Goal: Task Accomplishment & Management: Use online tool/utility

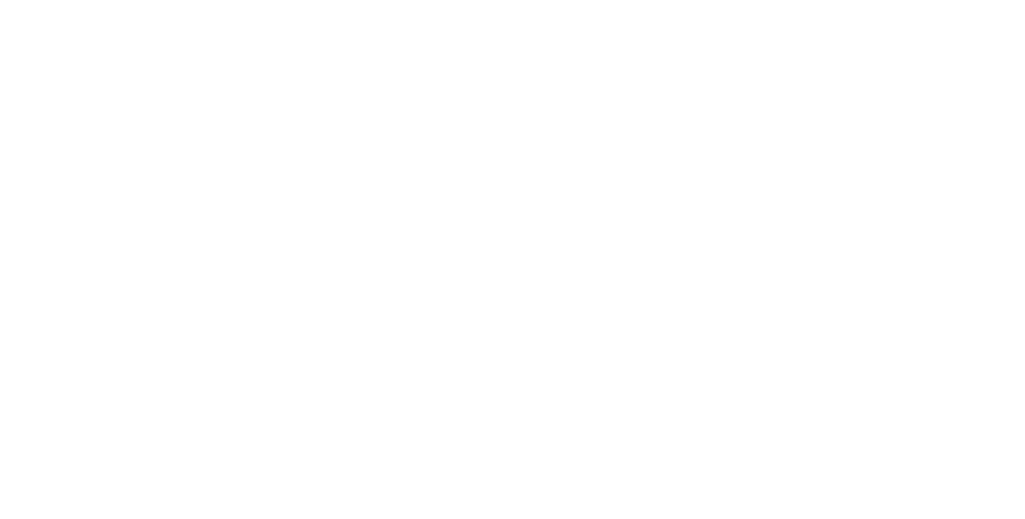
drag, startPoint x: 0, startPoint y: 0, endPoint x: 137, endPoint y: 16, distance: 137.9
click at [137, 6] on html at bounding box center [512, 3] width 1025 height 6
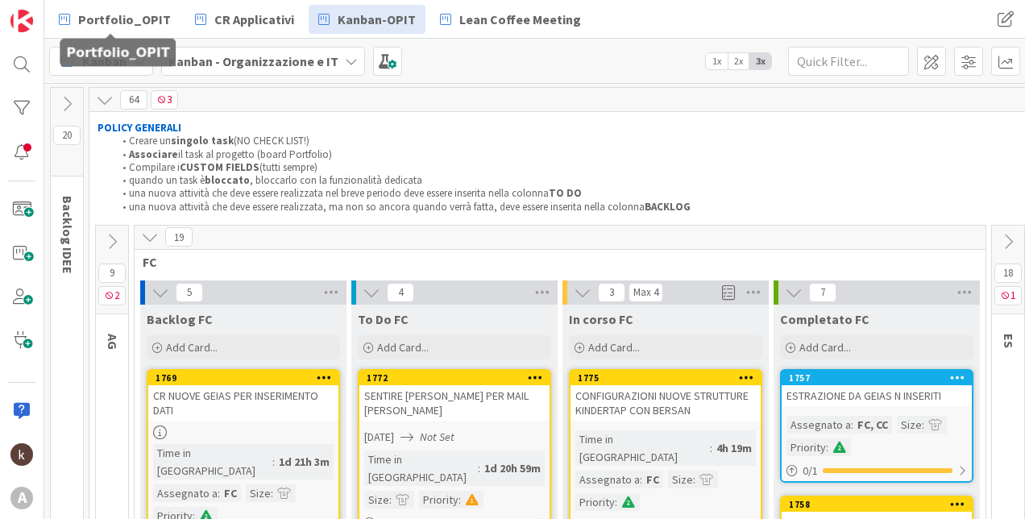
click at [137, 16] on span "Portfolio_OPIT" at bounding box center [124, 19] width 93 height 19
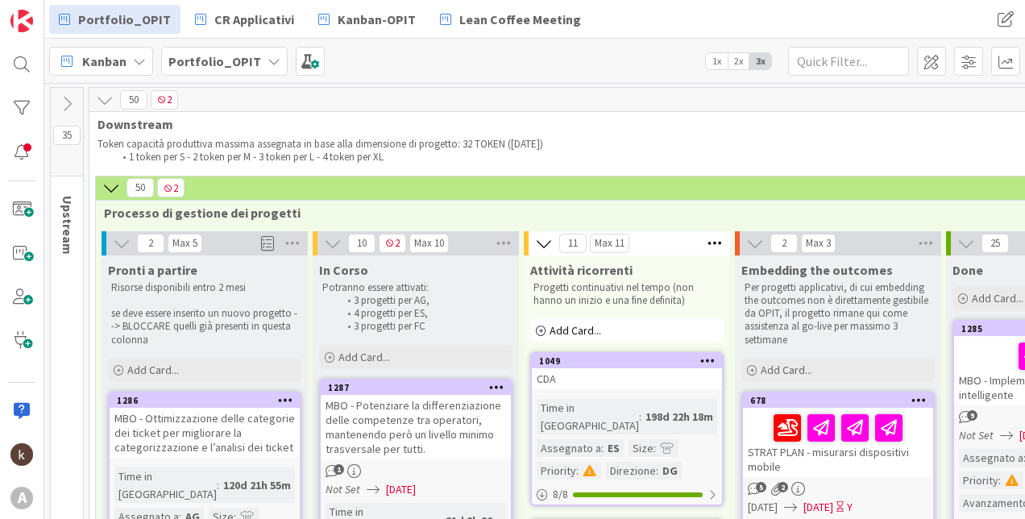
click at [106, 192] on icon at bounding box center [111, 188] width 18 height 18
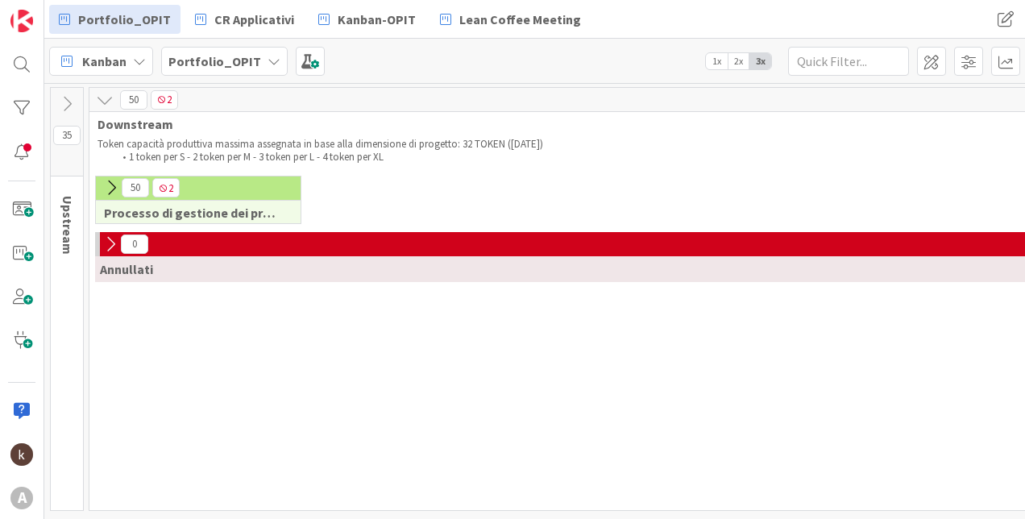
click at [106, 192] on icon at bounding box center [111, 188] width 18 height 18
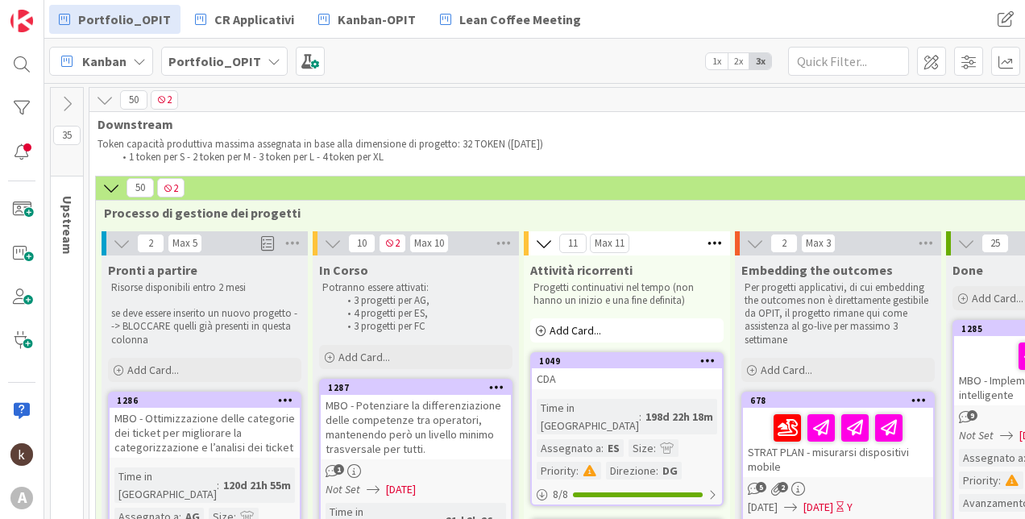
click at [120, 242] on icon at bounding box center [122, 243] width 18 height 18
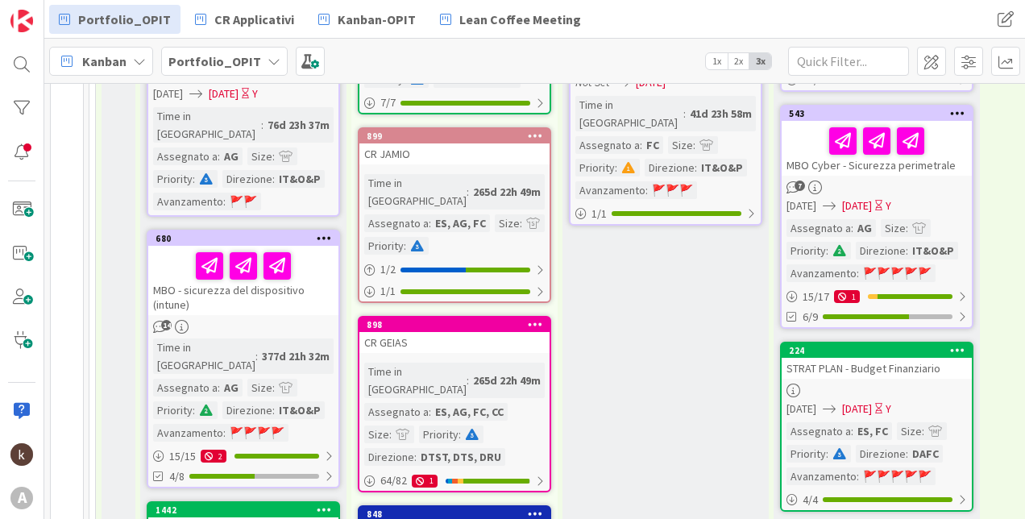
scroll to position [806, 0]
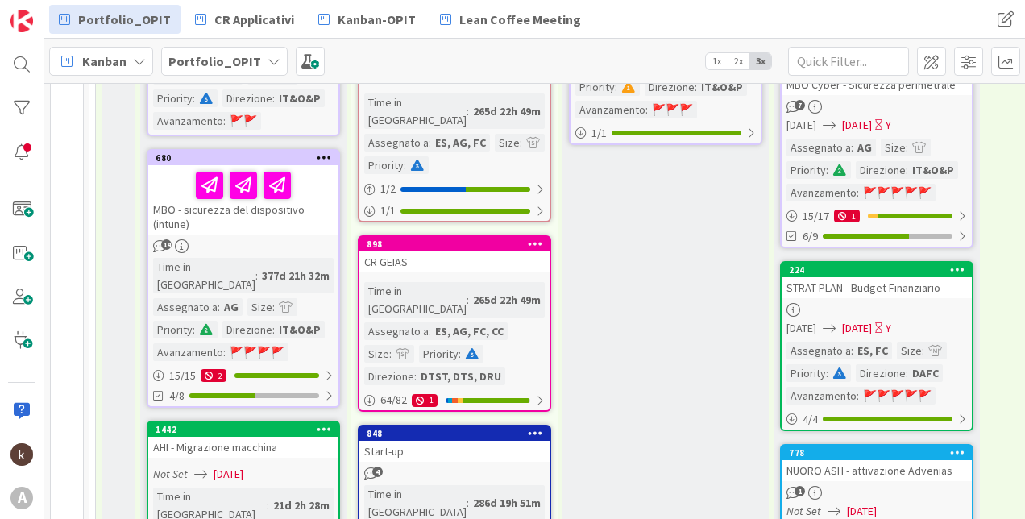
click at [230, 239] on div "14" at bounding box center [243, 246] width 190 height 14
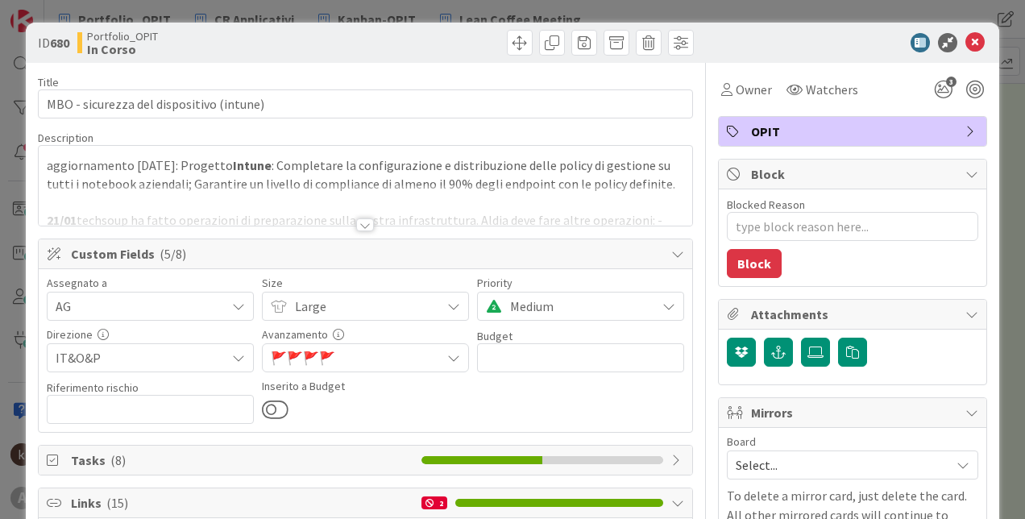
scroll to position [403, 0]
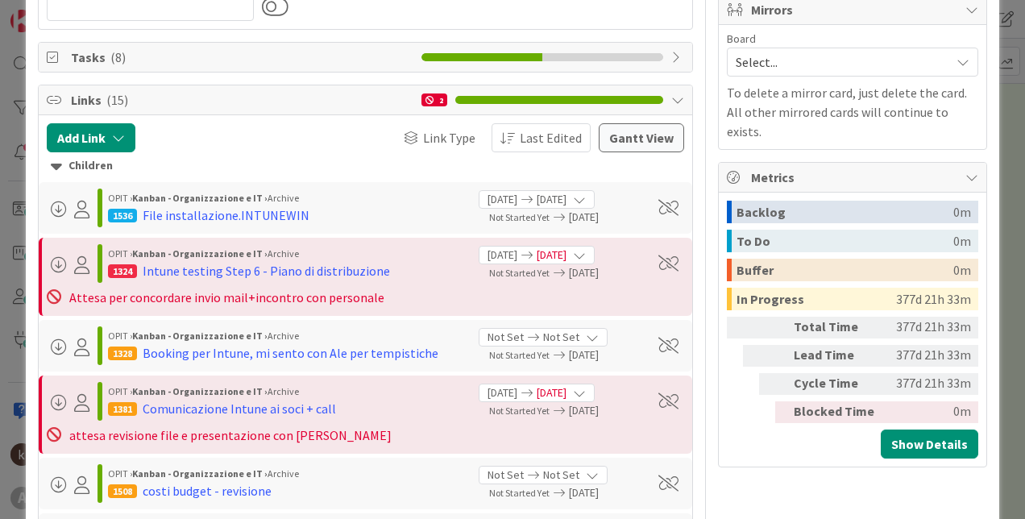
click at [54, 170] on icon at bounding box center [56, 166] width 11 height 18
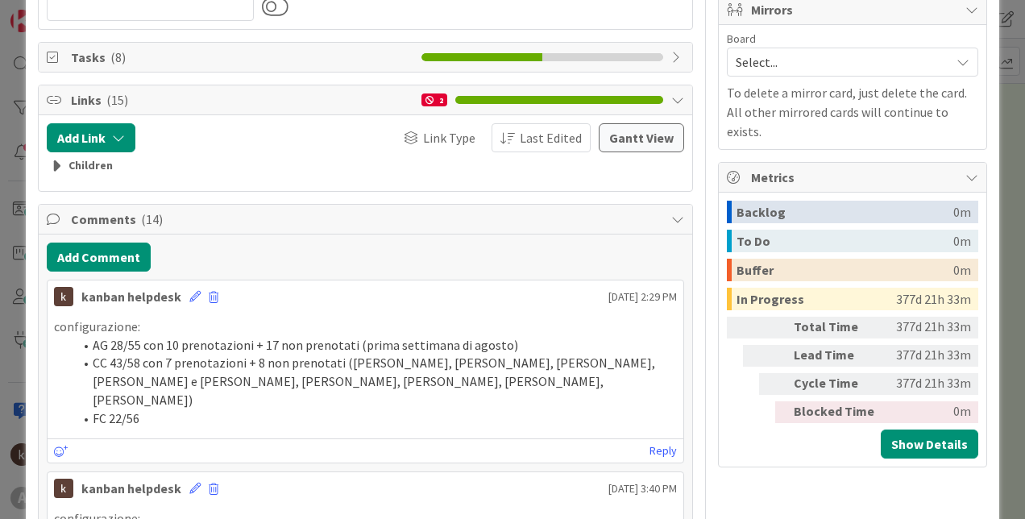
type textarea "x"
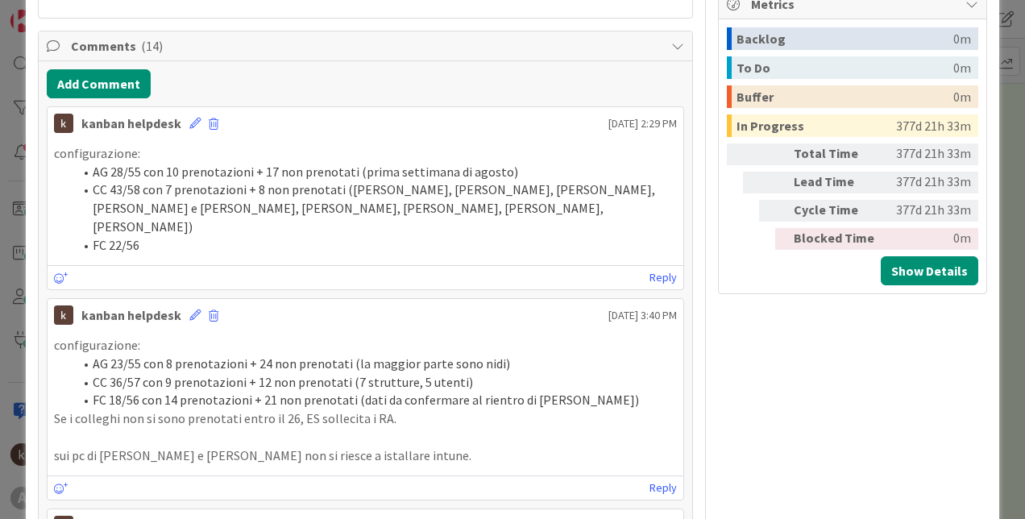
scroll to position [564, 0]
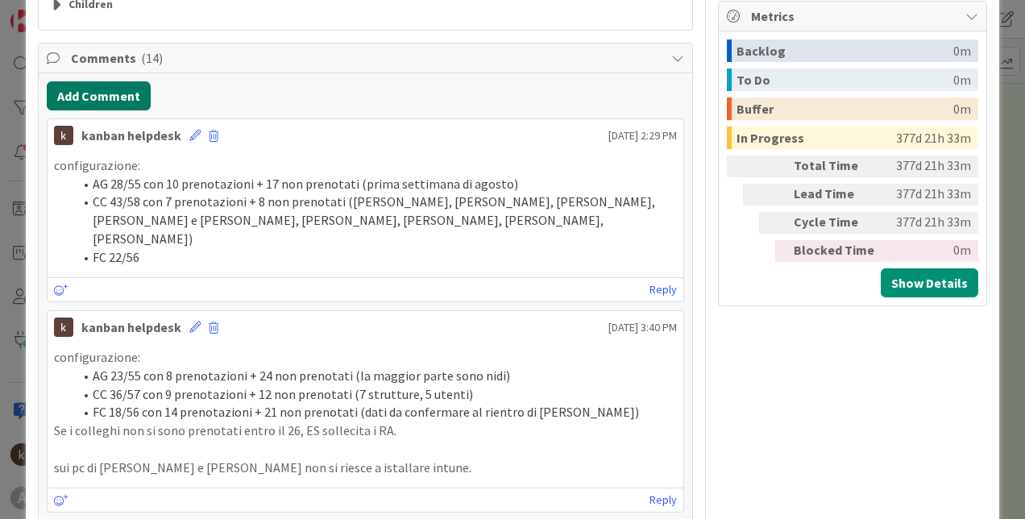
click at [93, 106] on button "Add Comment" at bounding box center [99, 95] width 104 height 29
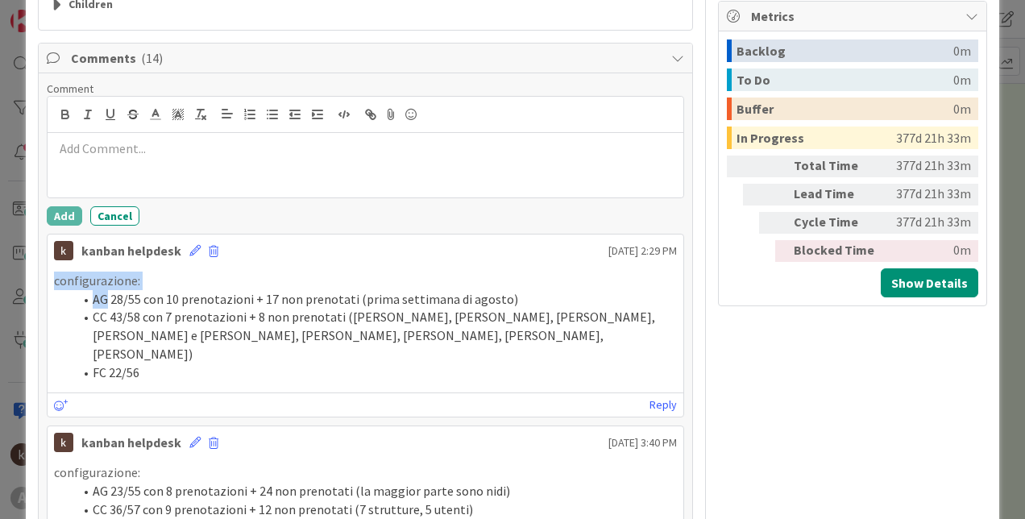
drag, startPoint x: 54, startPoint y: 282, endPoint x: 106, endPoint y: 295, distance: 53.9
click at [106, 295] on div "configurazione: AG 28/55 con 10 prenotazioni + 17 non prenotati (prima settiman…" at bounding box center [365, 326] width 623 height 110
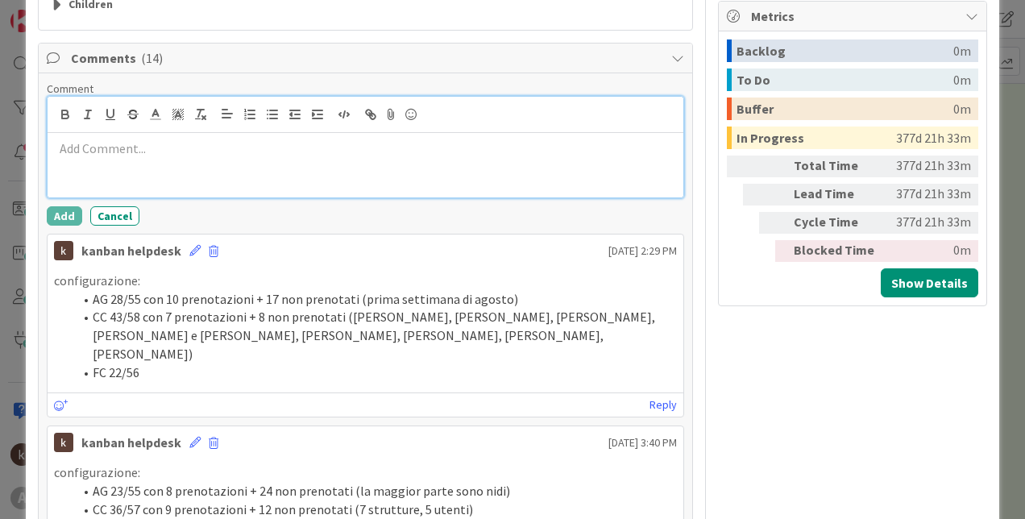
drag, startPoint x: 106, startPoint y: 295, endPoint x: 113, endPoint y: 158, distance: 137.1
click at [113, 158] on div at bounding box center [366, 165] width 636 height 64
click at [276, 121] on icon "button" at bounding box center [272, 114] width 14 height 14
click at [126, 168] on li at bounding box center [374, 167] width 603 height 19
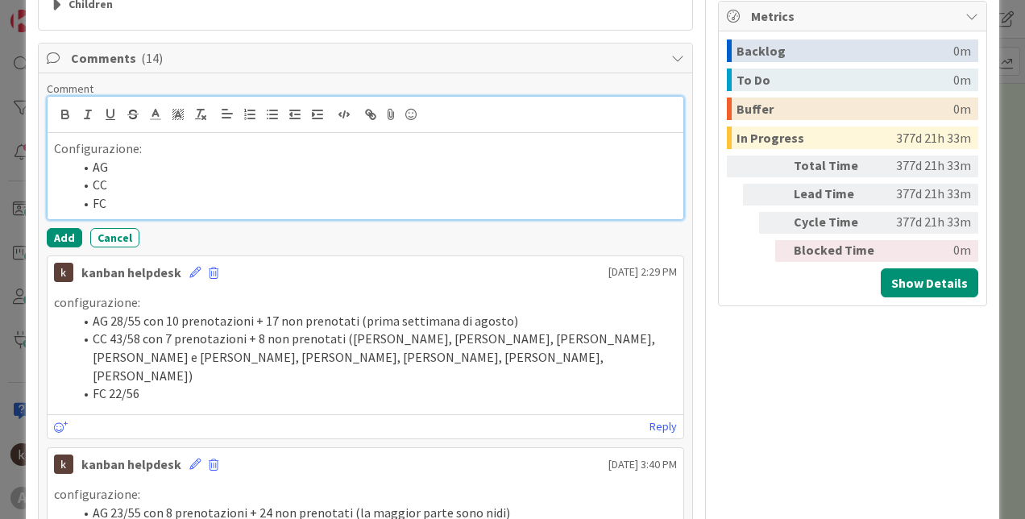
click at [122, 168] on li "AG" at bounding box center [374, 167] width 603 height 19
click at [135, 164] on li "AG" at bounding box center [374, 167] width 603 height 19
click at [117, 198] on li "FC" at bounding box center [374, 203] width 603 height 19
click at [143, 182] on li "CC" at bounding box center [374, 185] width 603 height 19
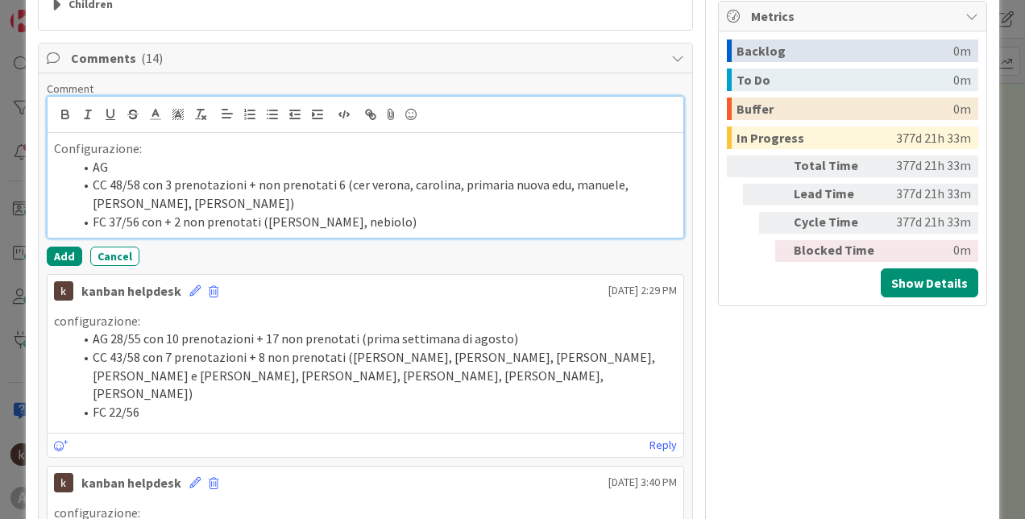
click at [163, 225] on li "FC 37/56 con + 2 non prenotati ([PERSON_NAME], nebiolo)" at bounding box center [374, 222] width 603 height 19
click at [150, 168] on li "AG" at bounding box center [374, 167] width 603 height 19
click at [262, 222] on li "FC 37/56 con 17 prenotazioni + 2 non prenotati ([PERSON_NAME], nebiolo)" at bounding box center [374, 222] width 603 height 19
click at [109, 168] on li "AG /55" at bounding box center [374, 167] width 603 height 19
click at [177, 164] on li "AG /55" at bounding box center [374, 167] width 603 height 19
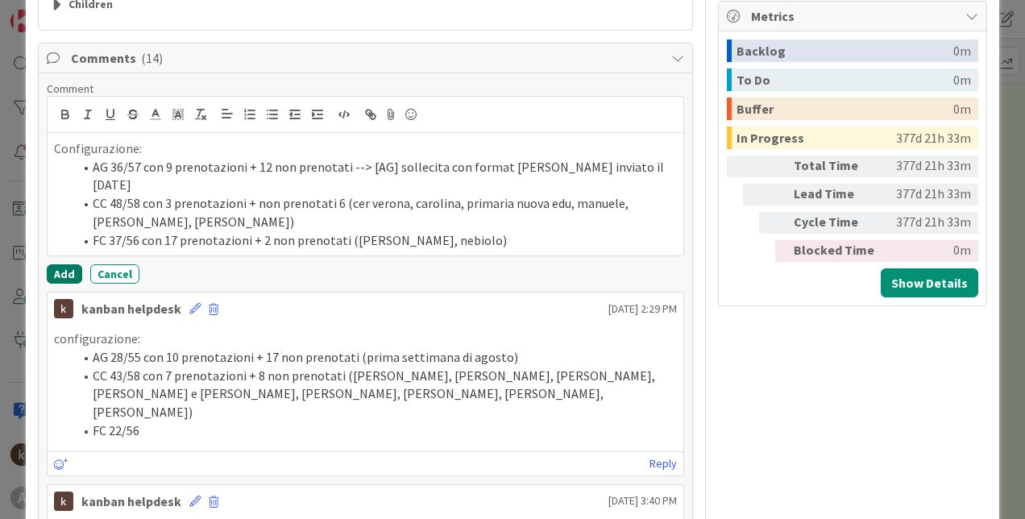
click at [62, 264] on button "Add" at bounding box center [64, 273] width 35 height 19
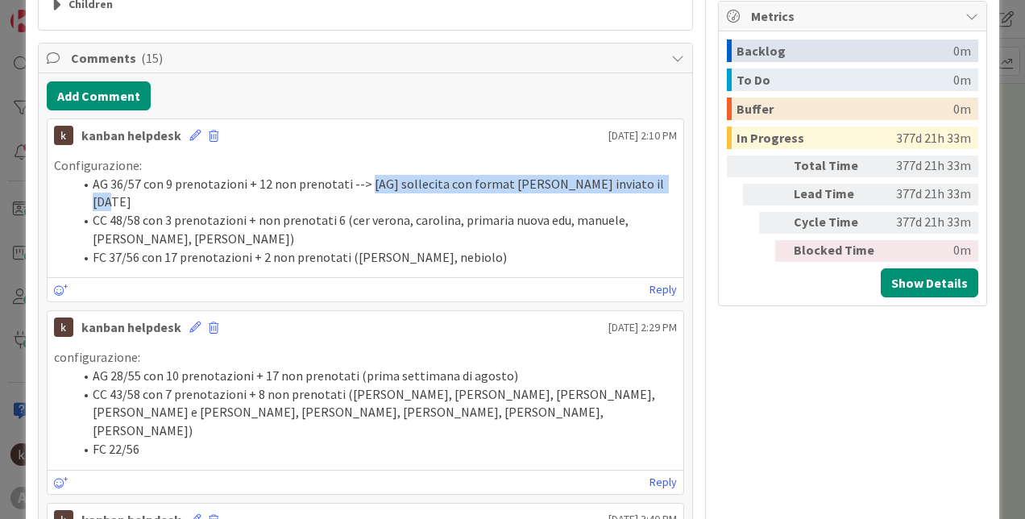
drag, startPoint x: 362, startPoint y: 184, endPoint x: 657, endPoint y: 186, distance: 294.8
click at [657, 186] on li "AG 36/57 con 9 prenotazioni + 12 non prenotati --> [AG] sollecita con format [P…" at bounding box center [374, 193] width 603 height 36
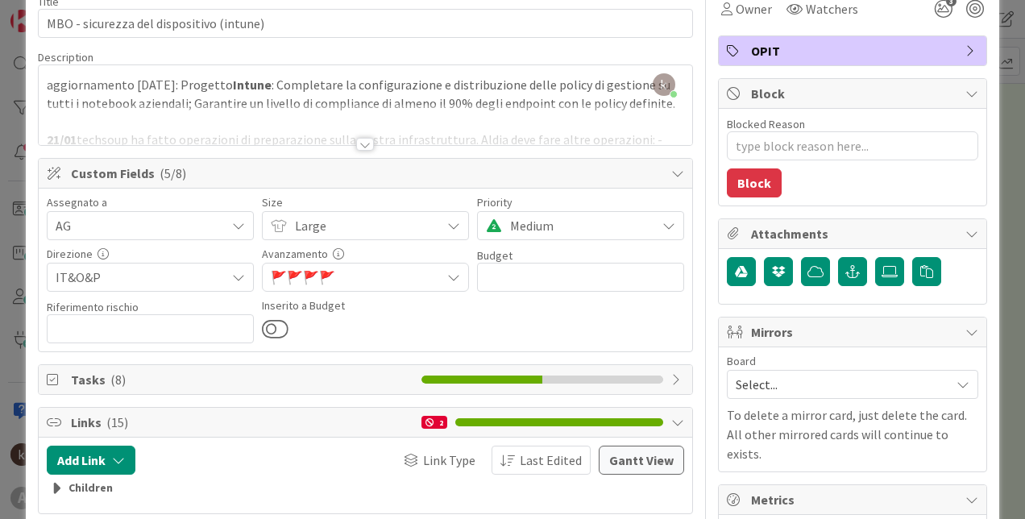
scroll to position [0, 0]
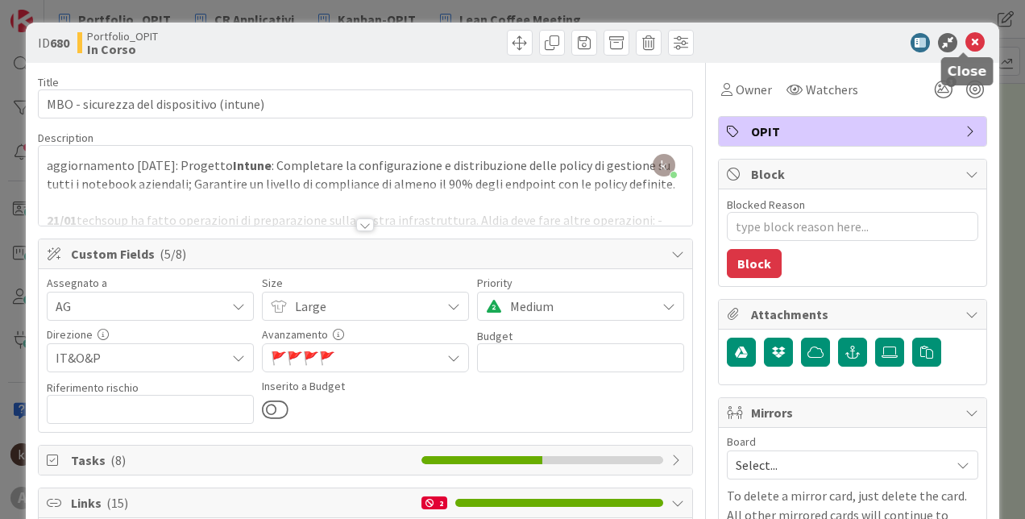
click at [965, 47] on icon at bounding box center [974, 42] width 19 height 19
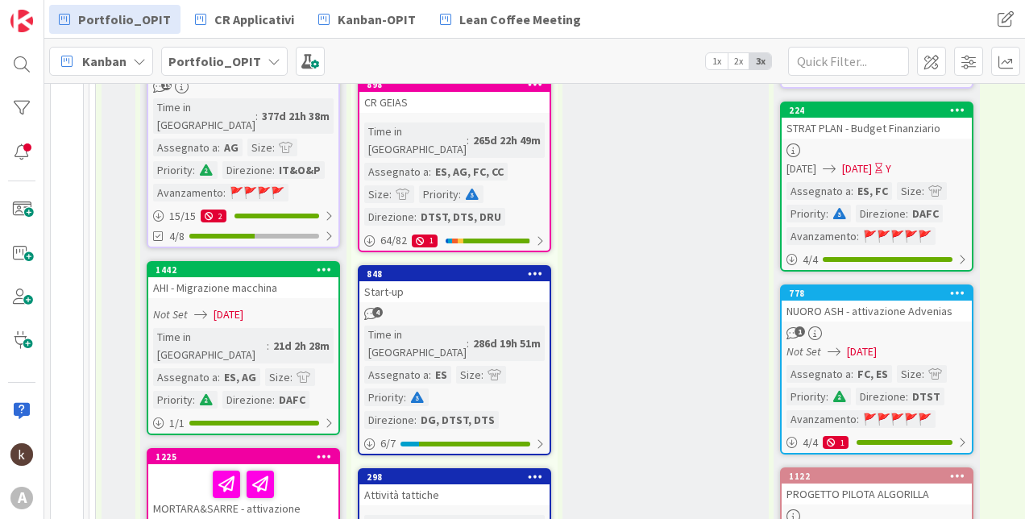
scroll to position [1126, 0]
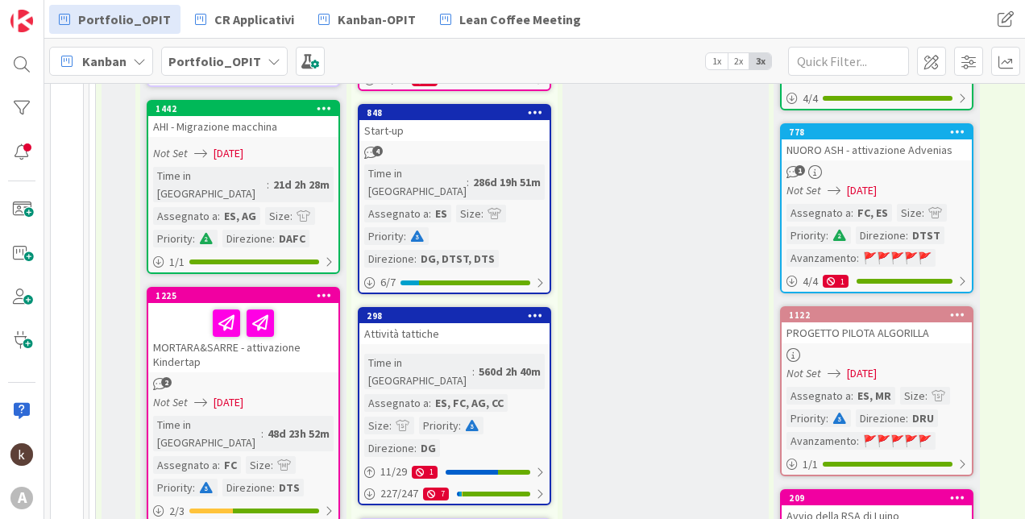
click at [309, 303] on div "MORTARA&SARRE - attivazione Kindertap" at bounding box center [243, 337] width 190 height 69
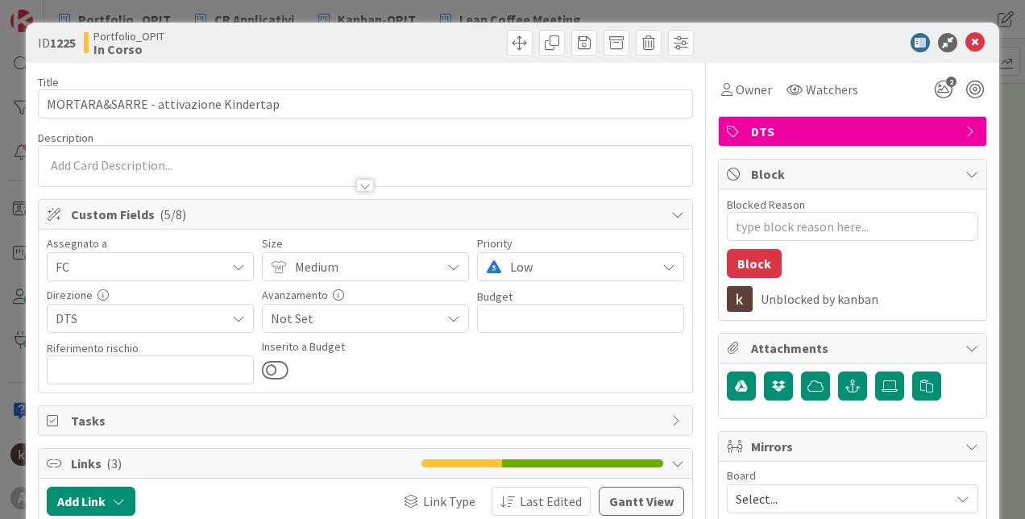
type textarea "x"
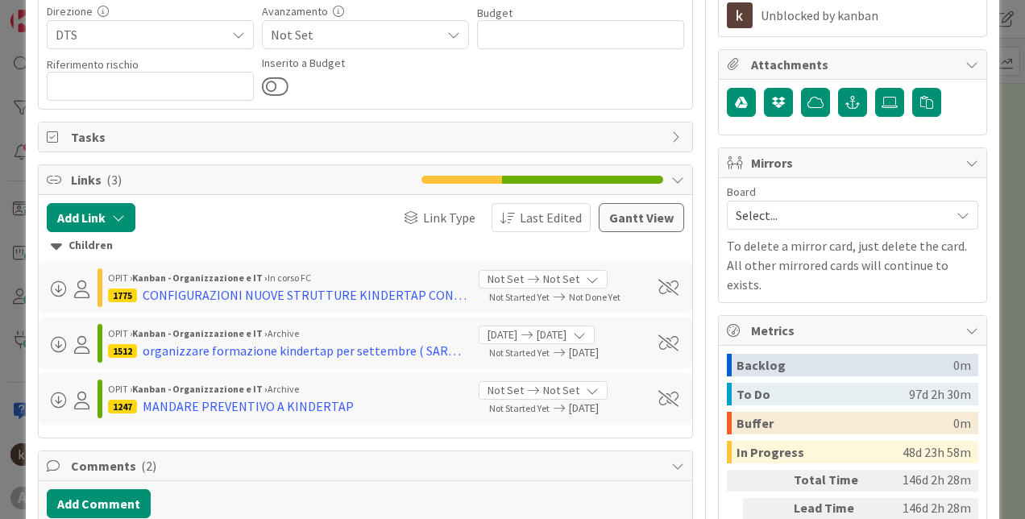
scroll to position [322, 0]
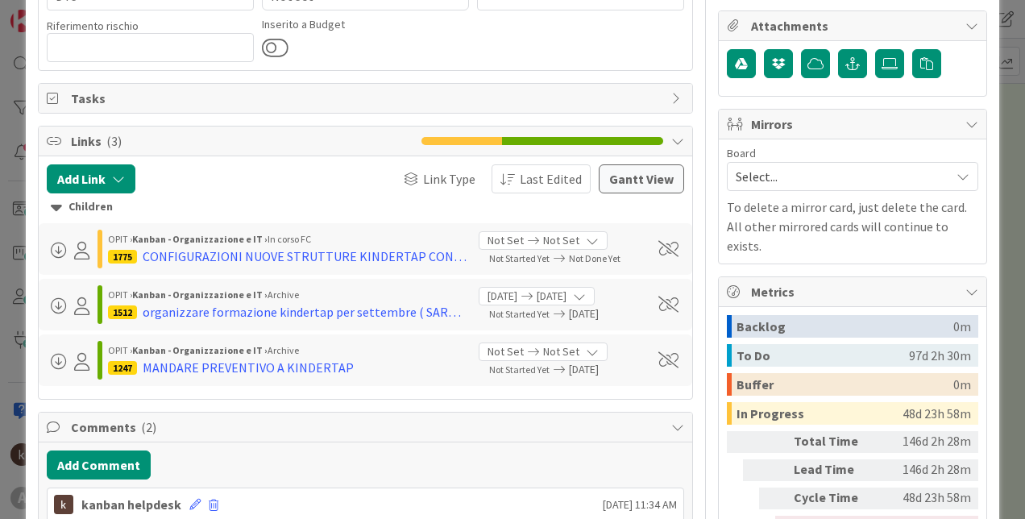
click at [62, 210] on div "Children" at bounding box center [365, 207] width 629 height 18
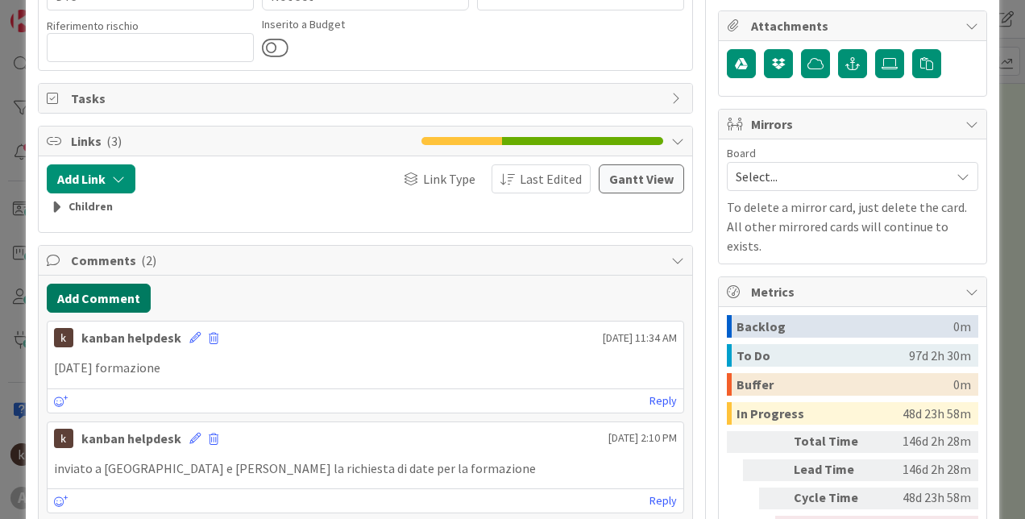
click at [94, 296] on button "Add Comment" at bounding box center [99, 298] width 104 height 29
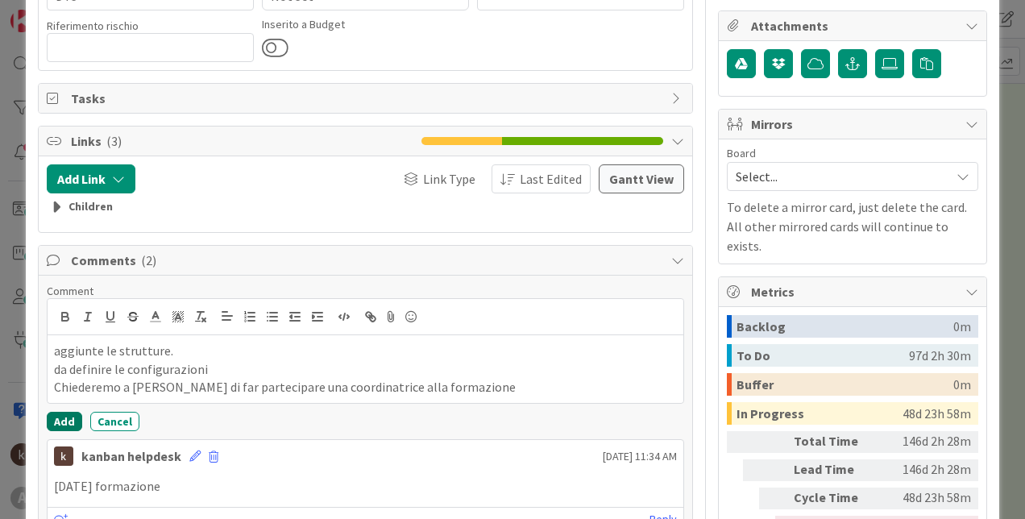
click at [70, 421] on button "Add" at bounding box center [64, 421] width 35 height 19
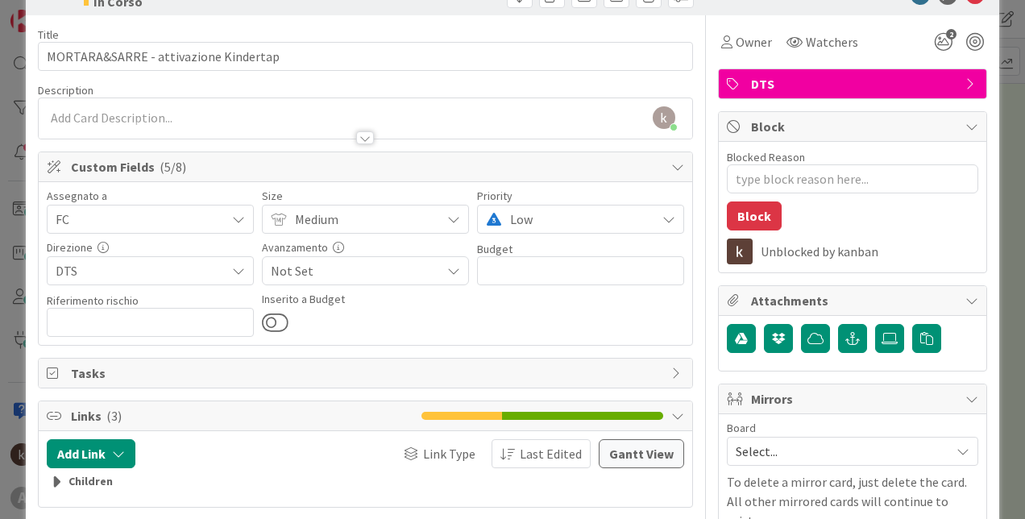
scroll to position [0, 0]
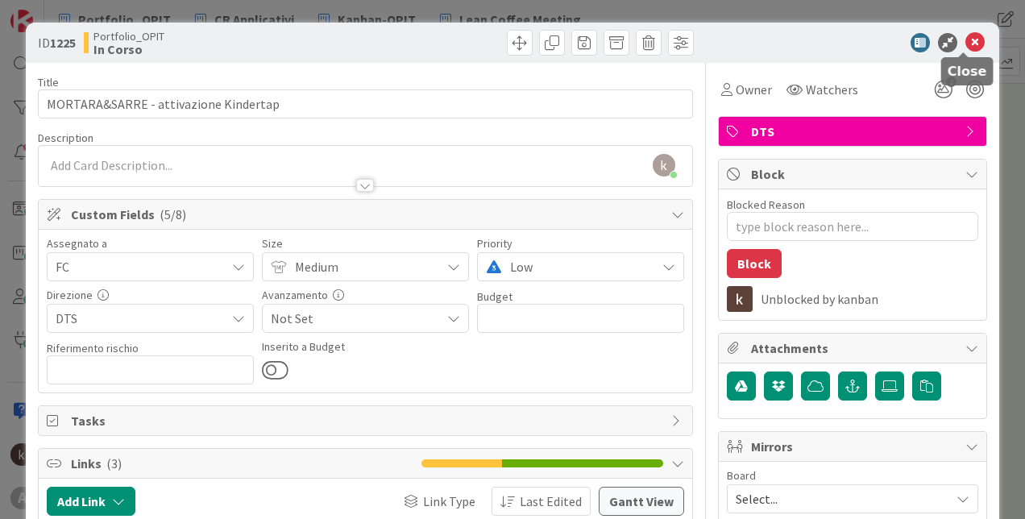
click at [966, 39] on icon at bounding box center [974, 42] width 19 height 19
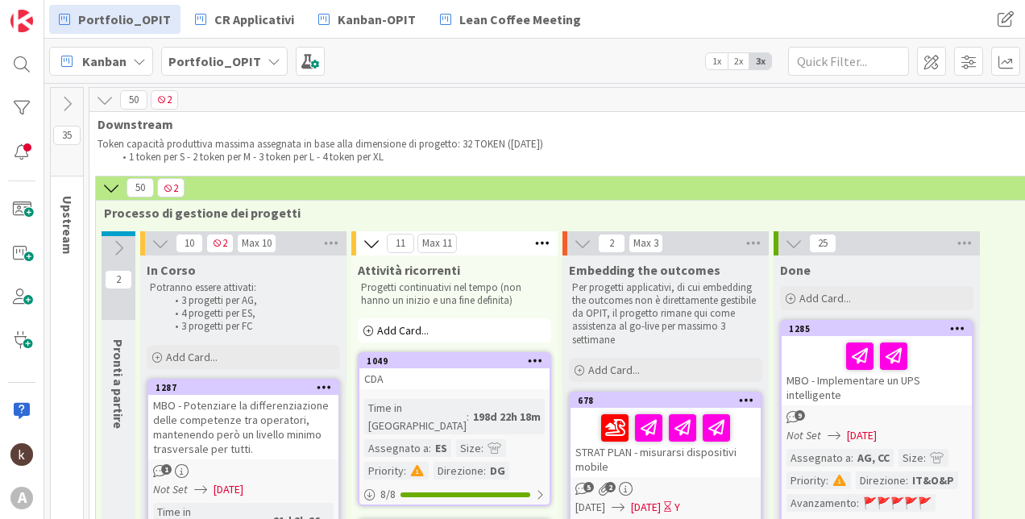
click at [114, 251] on icon at bounding box center [119, 248] width 18 height 18
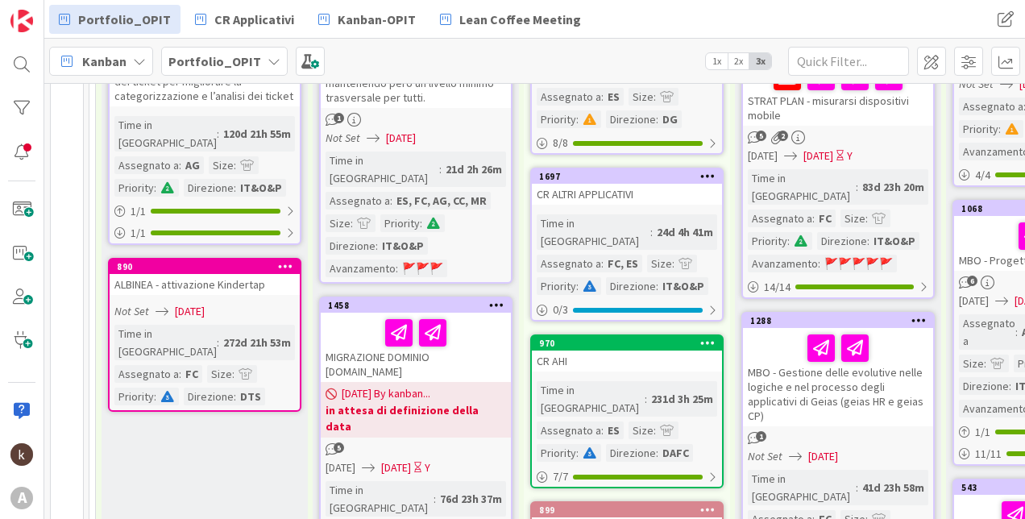
scroll to position [403, 0]
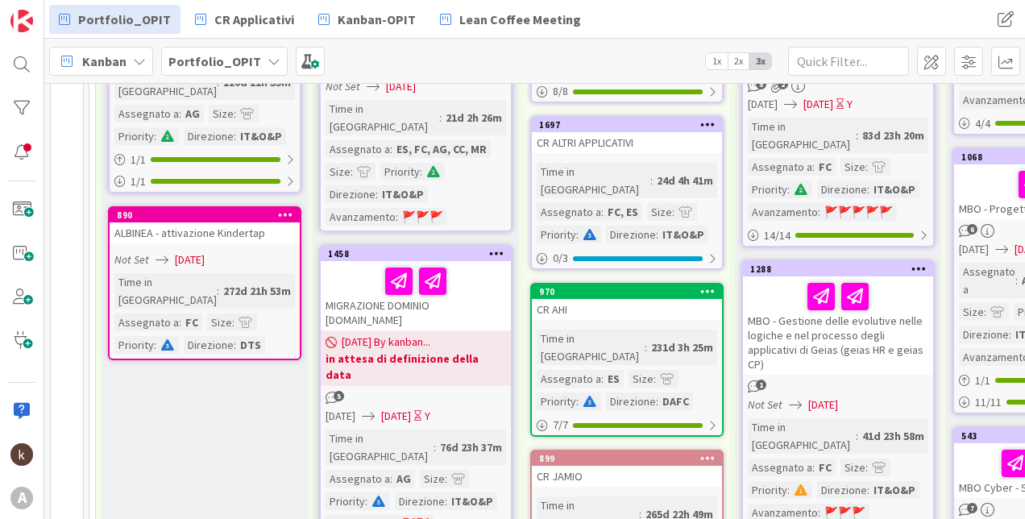
click at [159, 231] on link "890 ALBINEA - attivazione Kindertap Not Set [DATE] Time in [GEOGRAPHIC_DATA] : …" at bounding box center [204, 283] width 193 height 154
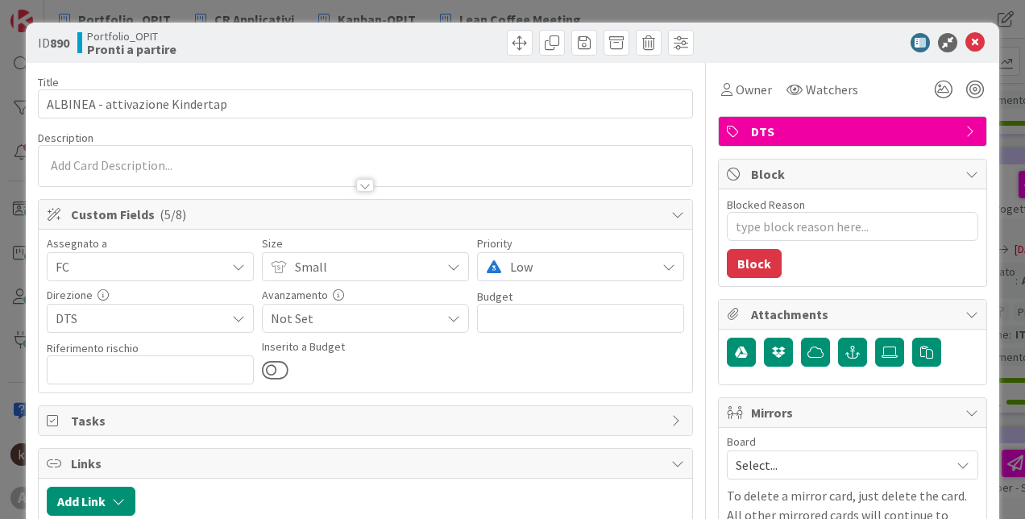
type textarea "x"
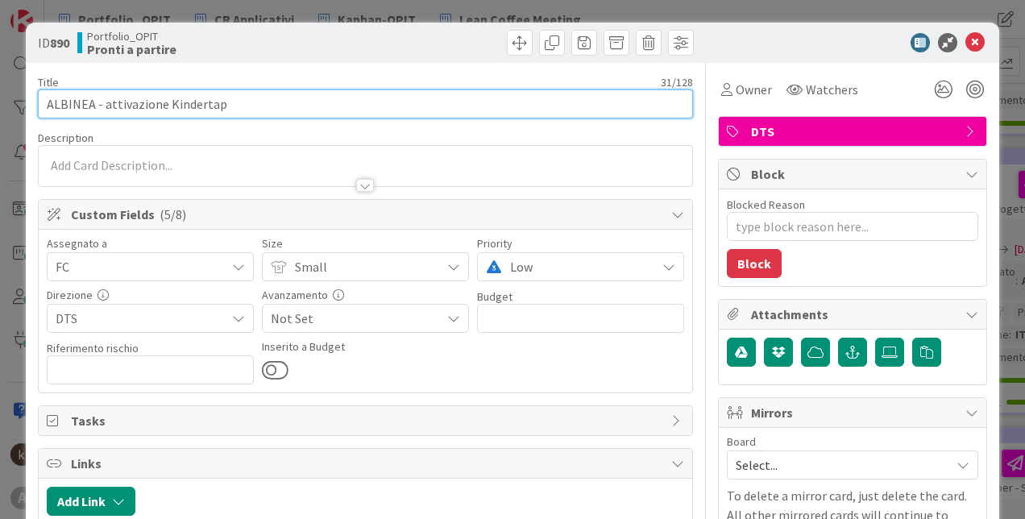
click at [93, 101] on input "ALBINEA - attivazione Kindertap" at bounding box center [365, 103] width 655 height 29
type input "ALBINEA&- attivazione Kindertap"
type textarea "x"
type input "ALBINEA&ASSISI- attivazione Kindertap"
type textarea "x"
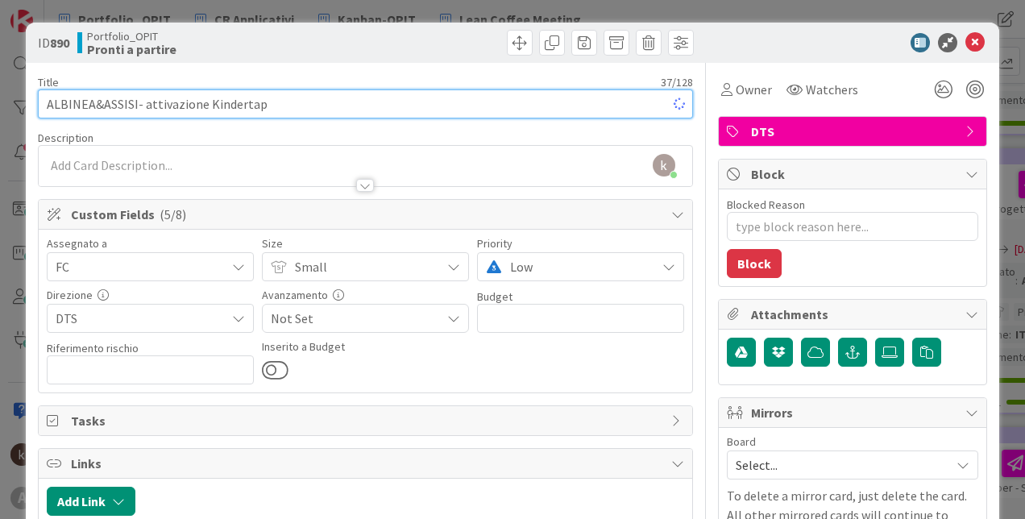
type input "ALBINEA&ASSISI - attivazione Kindertap"
type textarea "x"
type input "ALBINEA&ASSISI - attivazione Kindertap"
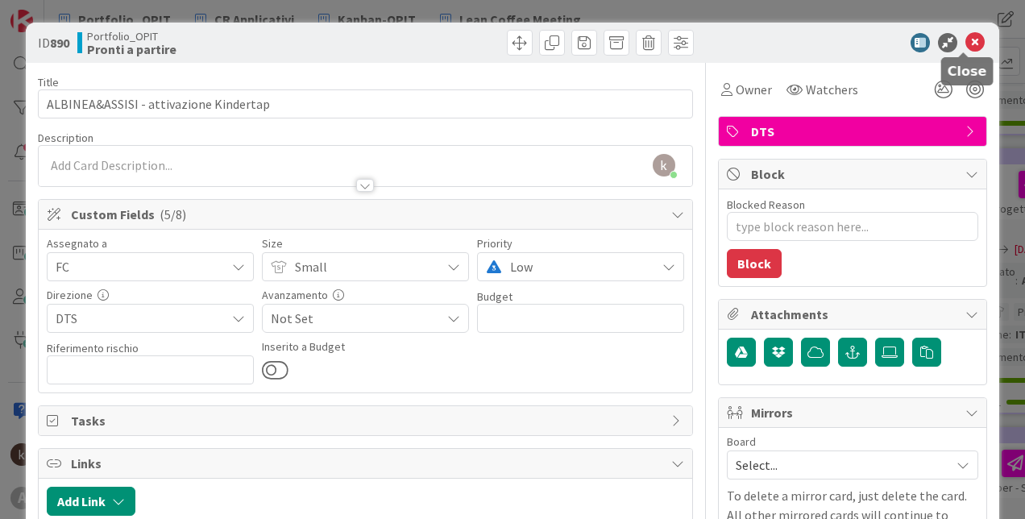
click at [967, 38] on icon at bounding box center [974, 42] width 19 height 19
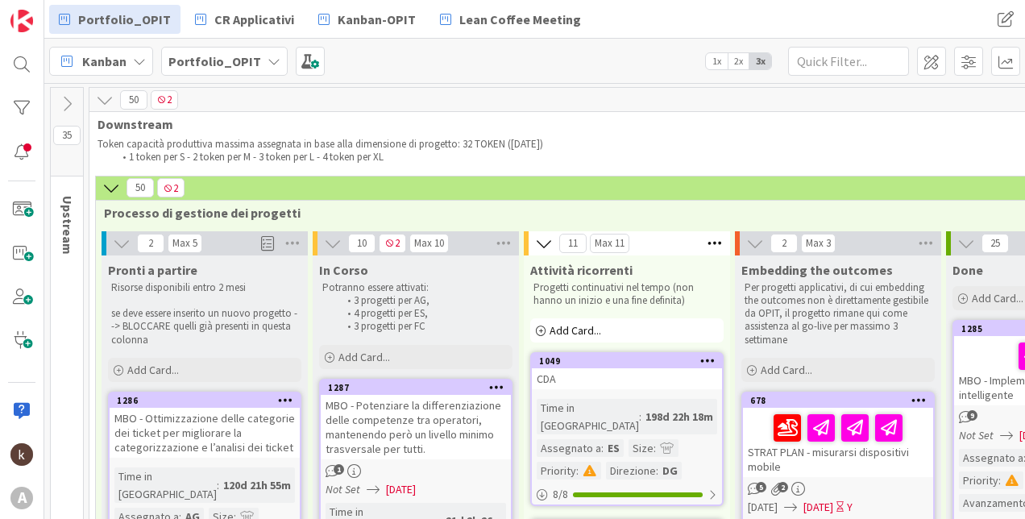
click at [118, 246] on icon at bounding box center [122, 243] width 18 height 18
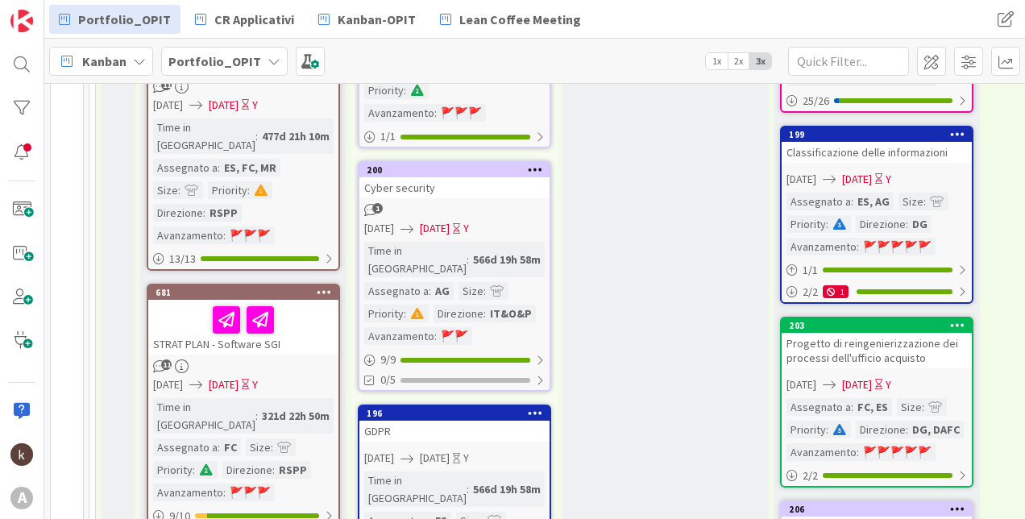
scroll to position [1692, 0]
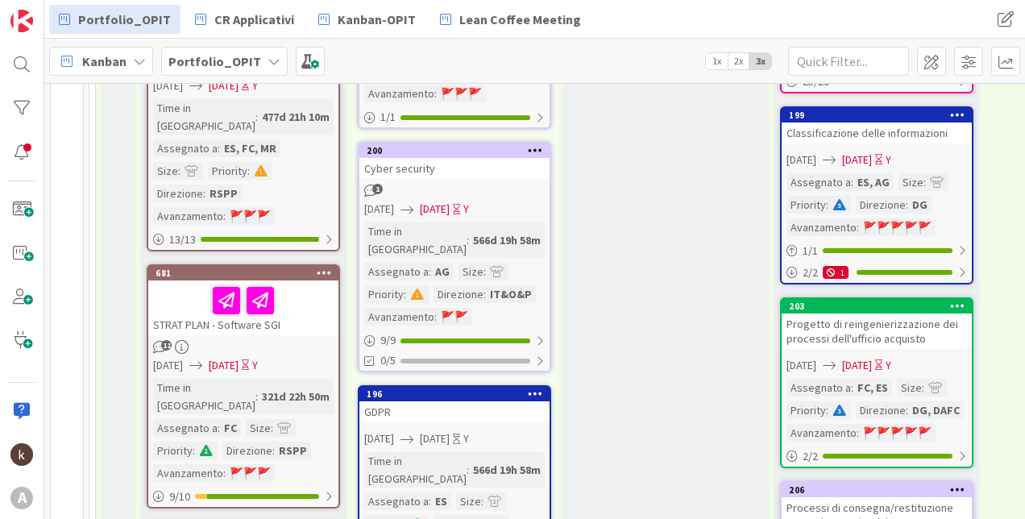
click at [296, 280] on div "STRAT PLAN - Software SGI" at bounding box center [243, 307] width 190 height 55
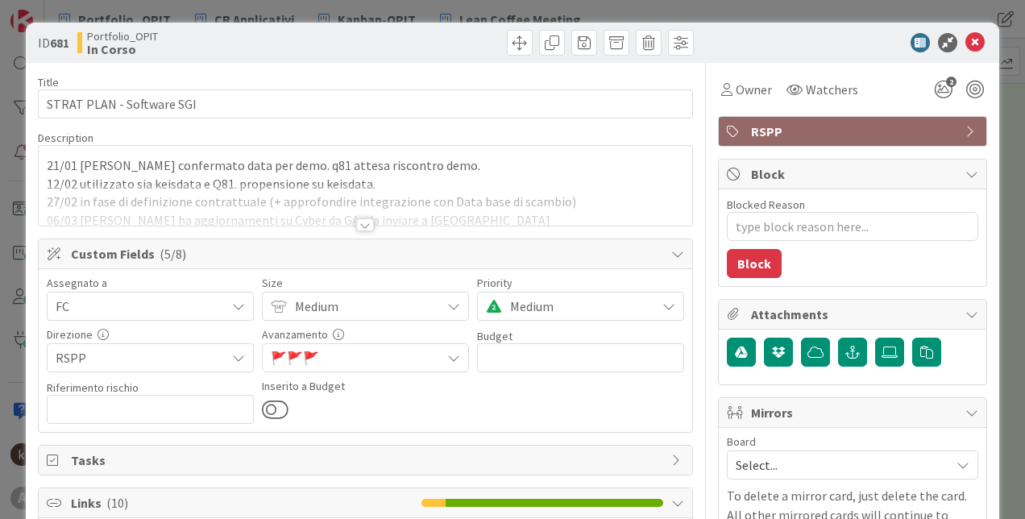
type textarea "x"
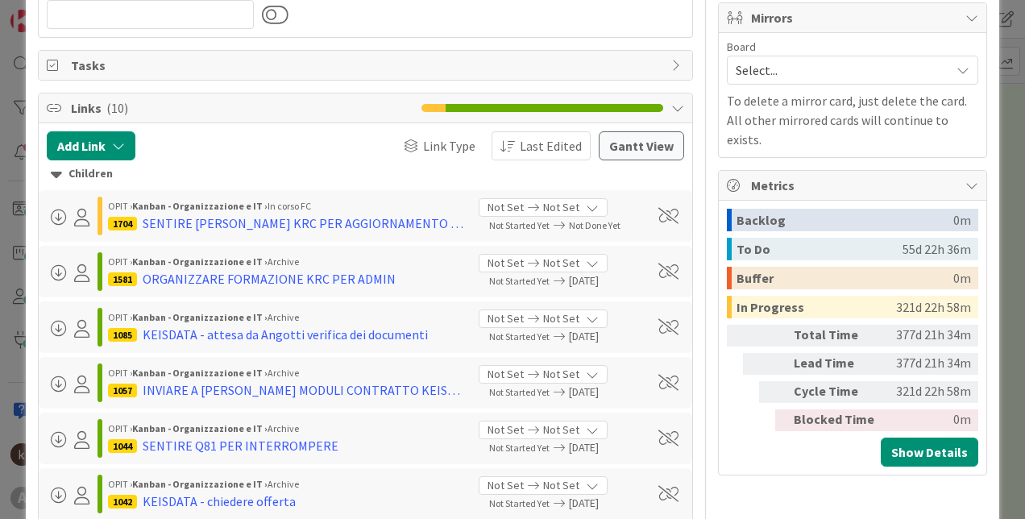
scroll to position [403, 0]
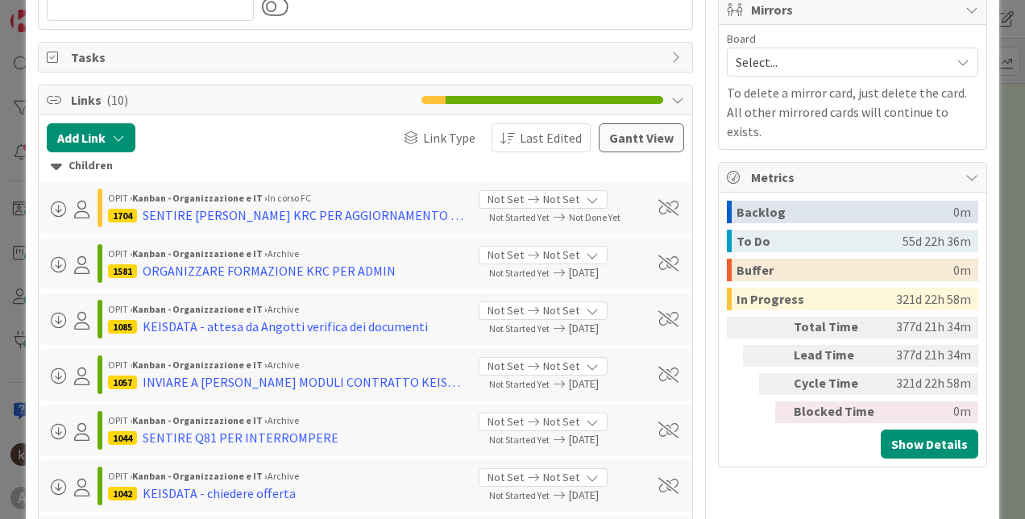
click at [53, 165] on icon at bounding box center [56, 166] width 11 height 18
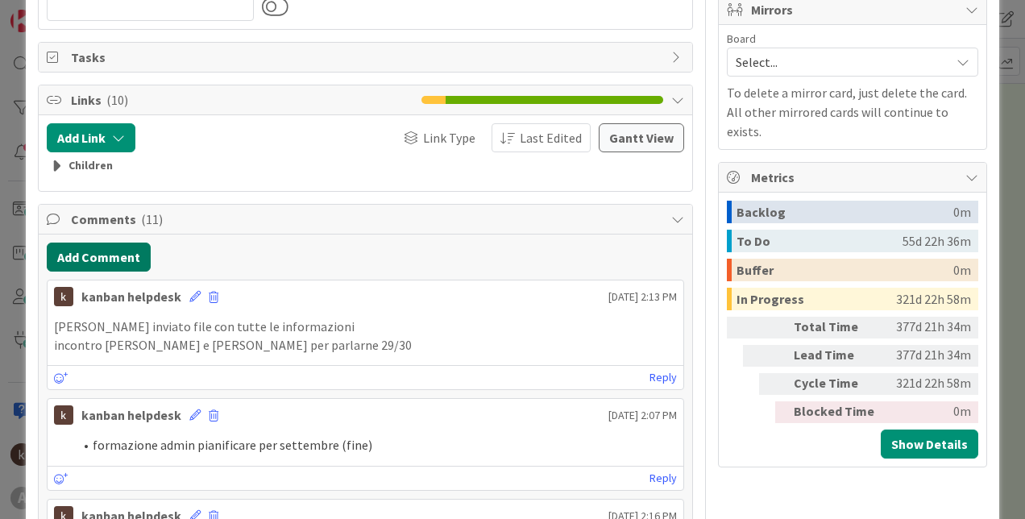
click at [107, 255] on button "Add Comment" at bounding box center [99, 256] width 104 height 29
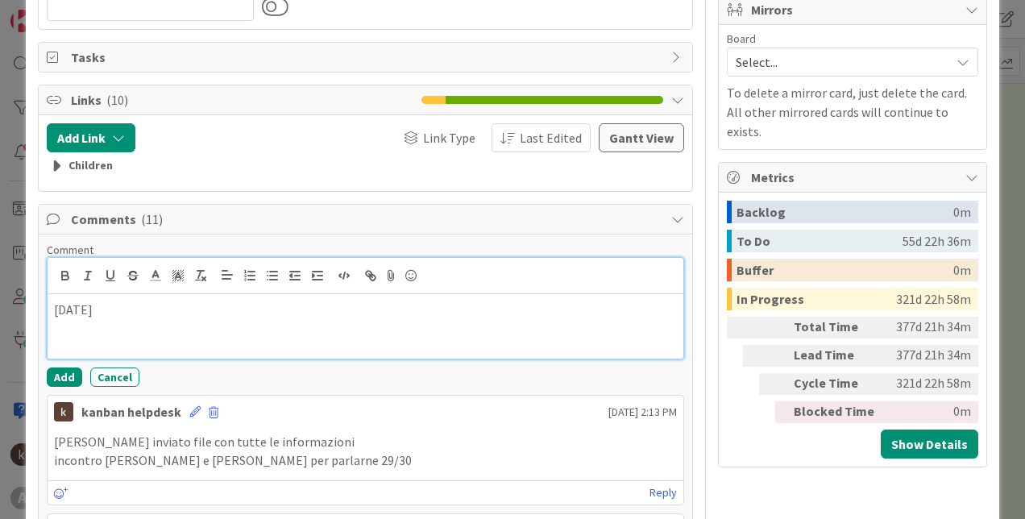
click at [283, 309] on p "[DATE]" at bounding box center [365, 309] width 623 height 19
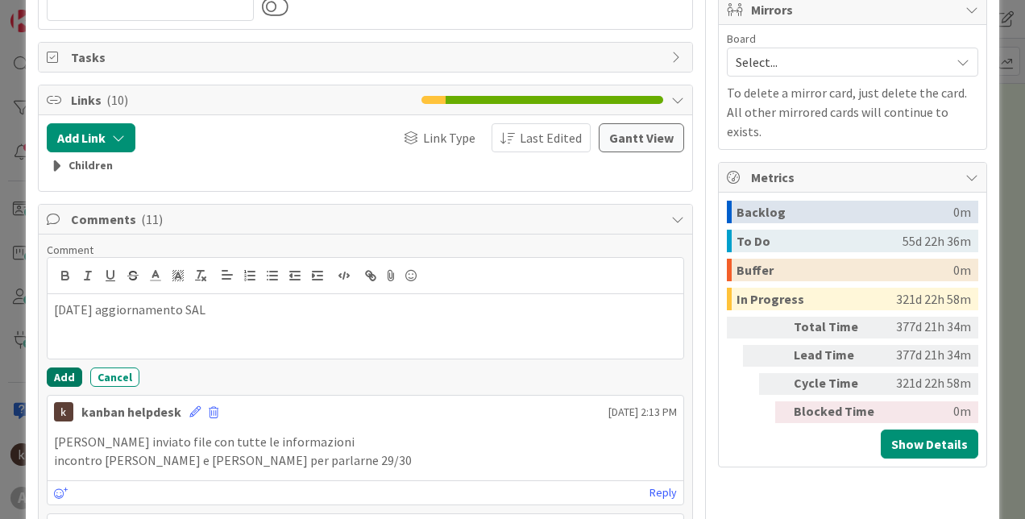
click at [73, 375] on button "Add" at bounding box center [64, 376] width 35 height 19
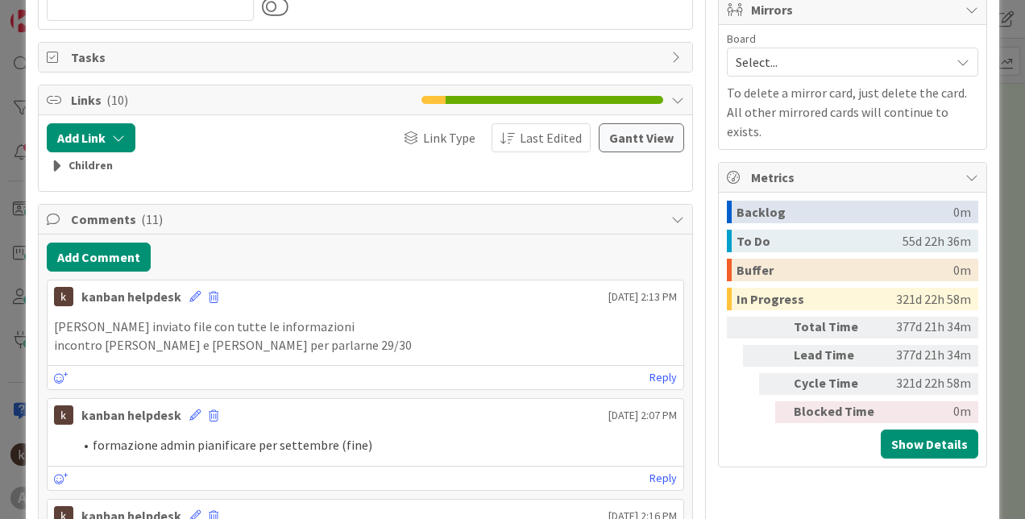
type textarea "x"
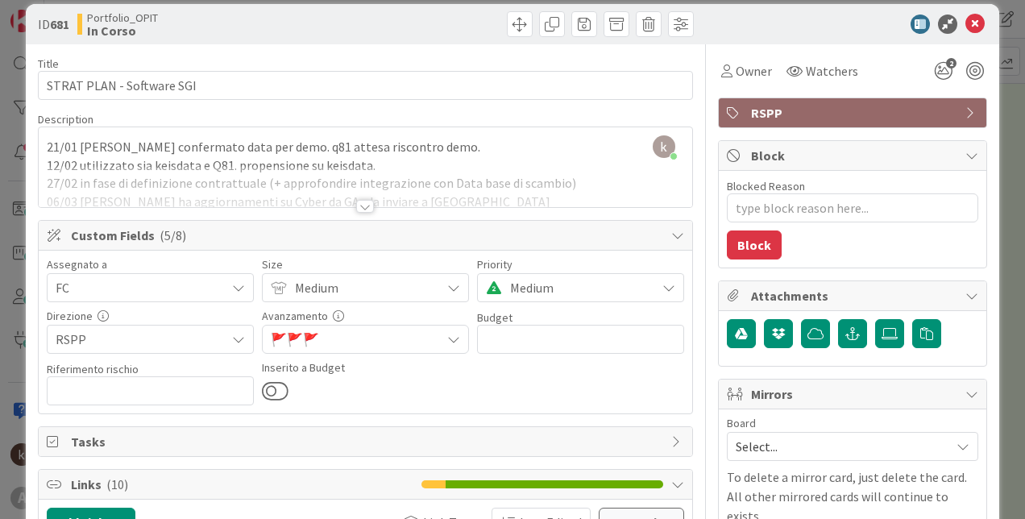
scroll to position [0, 0]
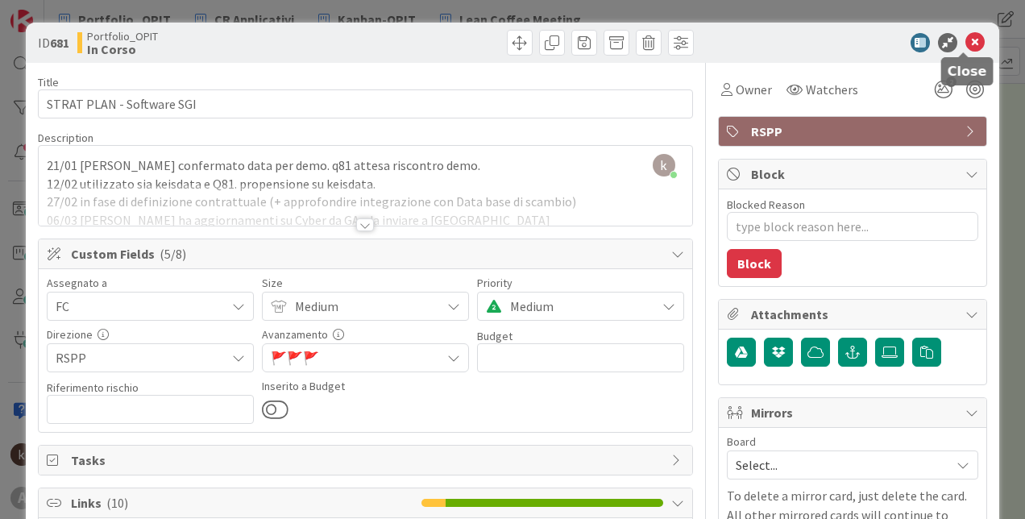
click at [965, 39] on icon at bounding box center [974, 42] width 19 height 19
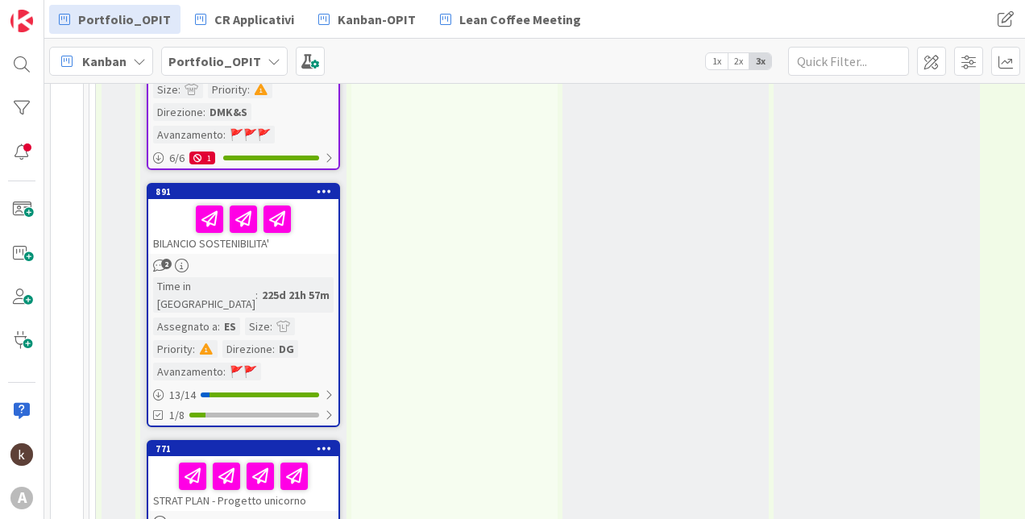
scroll to position [2320, 0]
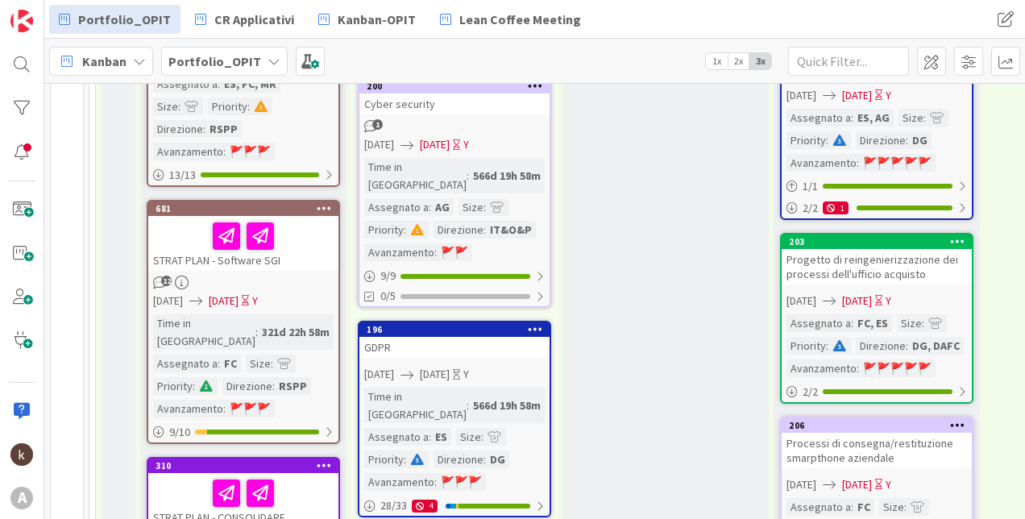
scroll to position [1837, 0]
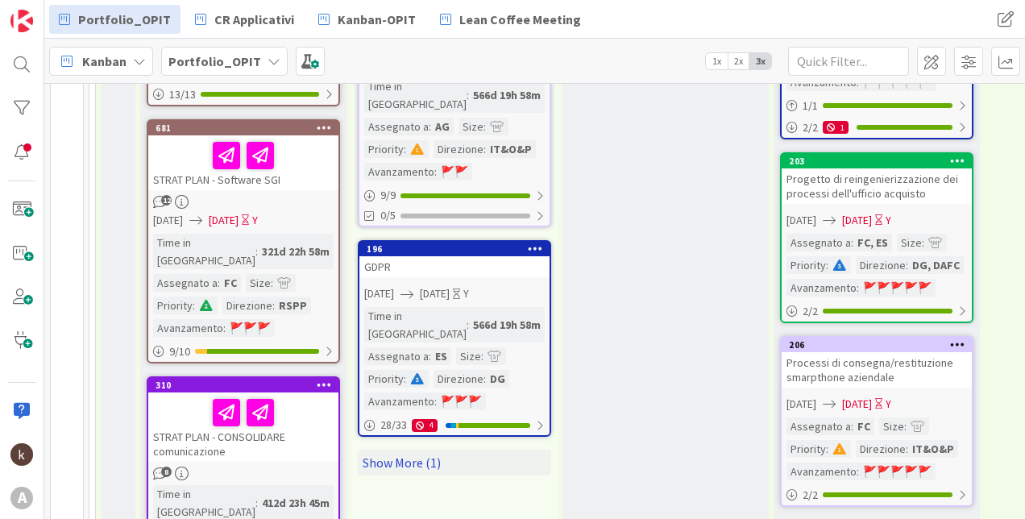
click at [406, 449] on link "Show More (1)" at bounding box center [454, 462] width 193 height 26
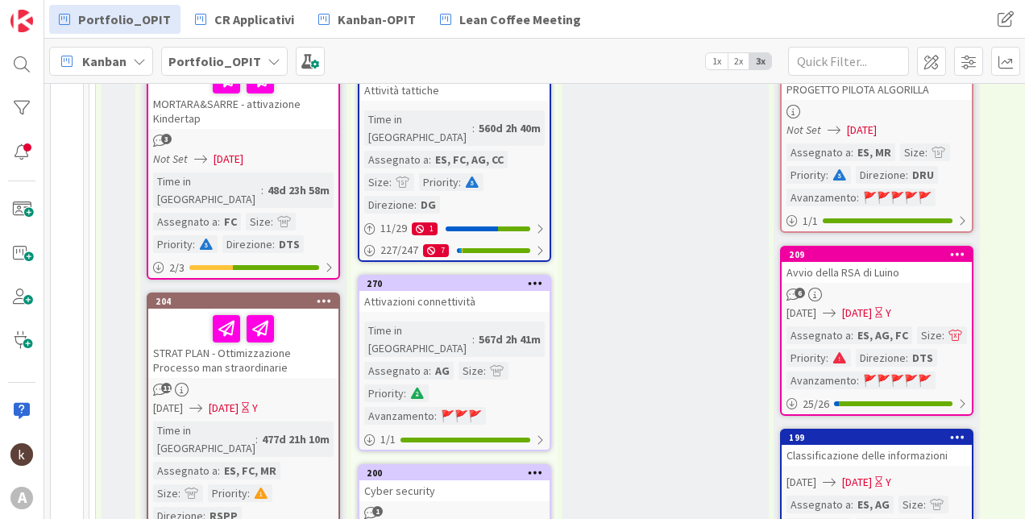
scroll to position [1450, 0]
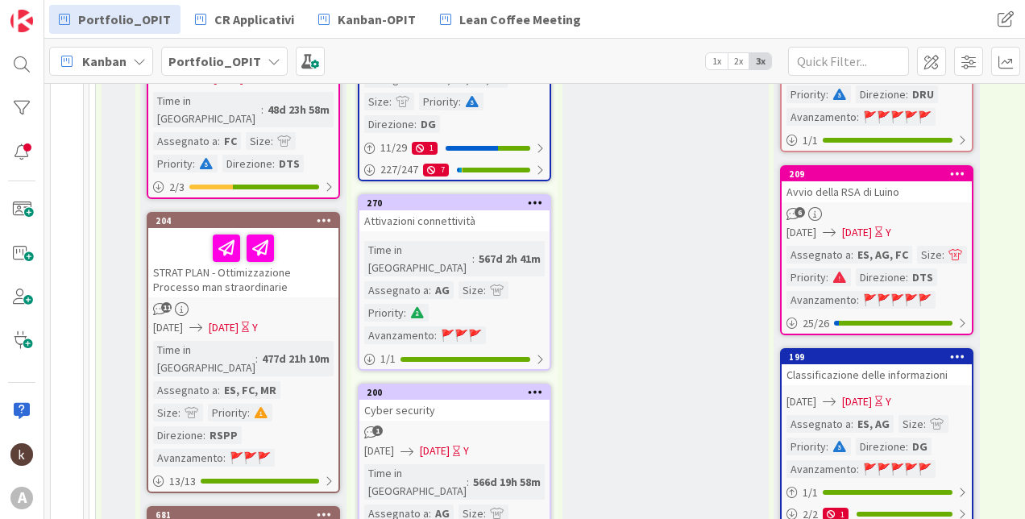
click at [840, 36] on div "Portfolio_OPIT CR Applicativi Kanban-OPIT Lean Coffee Meeting Portfolio_OPIT CR…" at bounding box center [534, 19] width 980 height 39
click at [563, 340] on div "Embedding the outcomes Per progetti applicativi, di cui embedding the outcomes …" at bounding box center [665, 433] width 206 height 3256
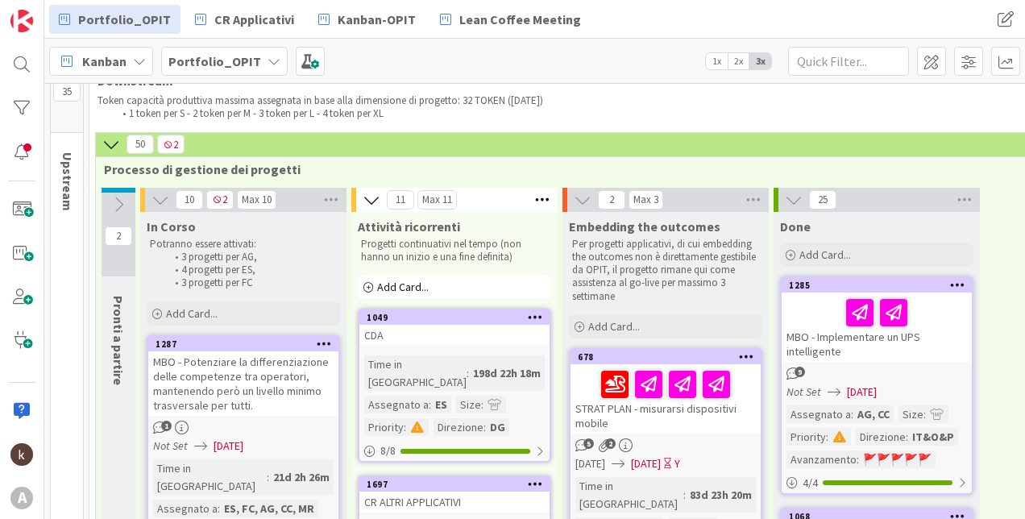
scroll to position [0, 0]
